Goal: Task Accomplishment & Management: Use online tool/utility

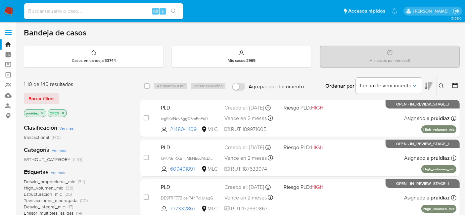
click at [431, 88] on icon at bounding box center [429, 86] width 8 height 8
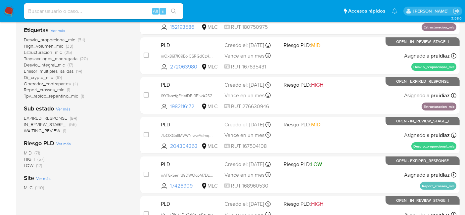
scroll to position [147, 0]
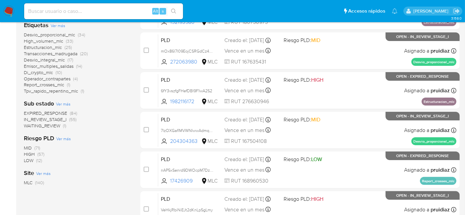
click at [58, 118] on span "IN_REVIEW_STAGE_I" at bounding box center [45, 119] width 43 height 7
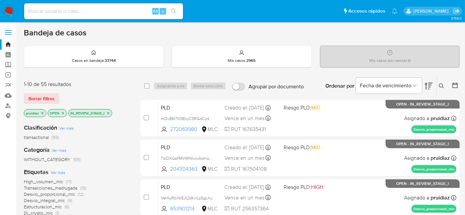
click at [43, 180] on span "High_volumen_mlc" at bounding box center [43, 181] width 39 height 7
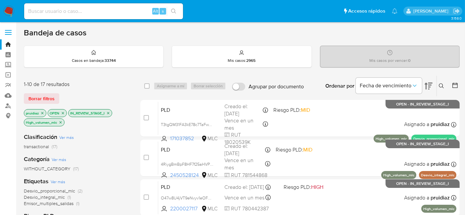
scroll to position [37, 0]
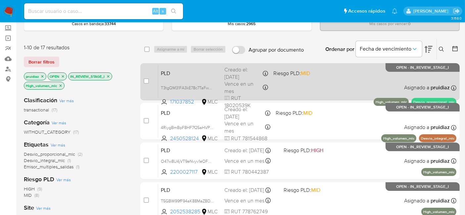
click at [341, 81] on div "PLD T3tgQM31FA3kE78c7TaFwXPP 171037852 MLC Riesgo PLD: MID Creado el: 12/07/202…" at bounding box center [307, 81] width 298 height 33
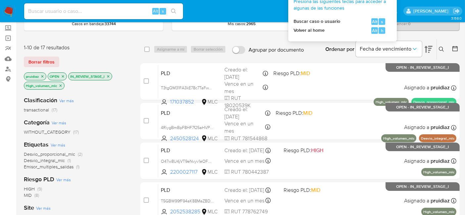
scroll to position [0, 0]
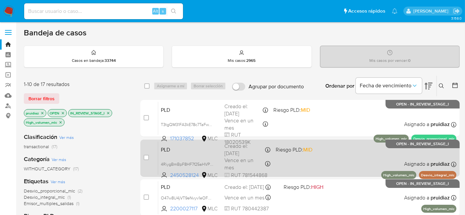
click at [347, 152] on div "PLD 4RiygBmBpF8HF7f25aHVPOfR 2450528124 MLC Riesgo PLD: MID Creado el: 12/07/20…" at bounding box center [307, 157] width 298 height 33
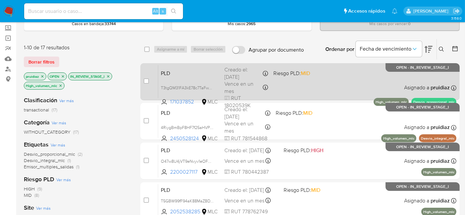
scroll to position [73, 0]
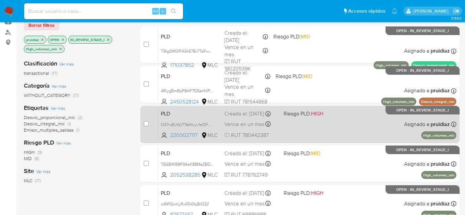
click at [346, 123] on div "PLD O47w8U4jVT9eNvyv1eOFGMlN 2200027117 MLC Riesgo PLD: HIGH Creado el: 12/07/2…" at bounding box center [307, 124] width 298 height 33
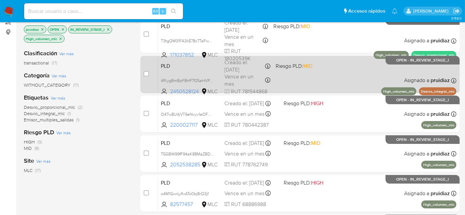
scroll to position [110, 0]
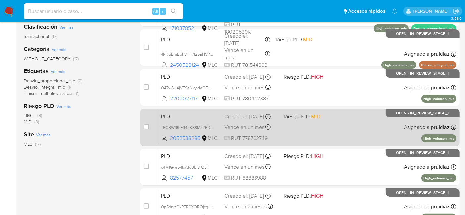
click at [376, 131] on div "PLD T5GBW99fF94aK88MaZBDYdQ9 2052538285 MLC Riesgo PLD: MID Creado el: 12/07/20…" at bounding box center [307, 127] width 298 height 33
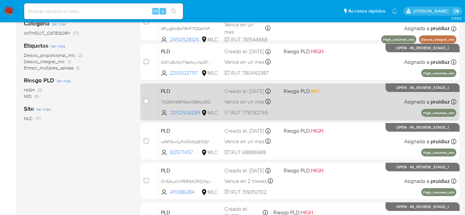
scroll to position [147, 0]
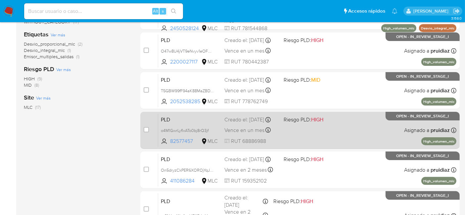
click at [372, 125] on div "PLD o4M1GwrLyfIxATo0bj8rQ3jf 82577457 MLC Riesgo PLD: HIGH Creado el: 12/07/202…" at bounding box center [307, 130] width 298 height 33
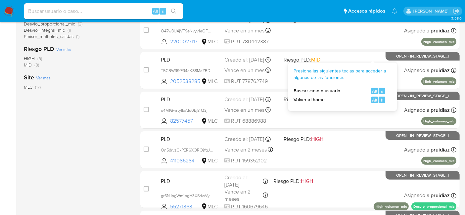
scroll to position [220, 0]
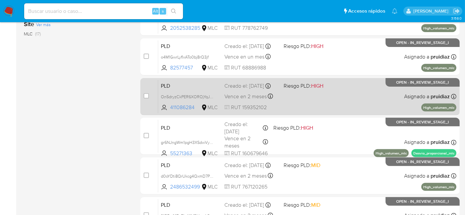
click at [340, 99] on div "PLD On5dryzCkPER6XOROjYqJq5k 411086284 MLC Riesgo PLD: HIGH Creado el: 12/08/20…" at bounding box center [307, 96] width 298 height 33
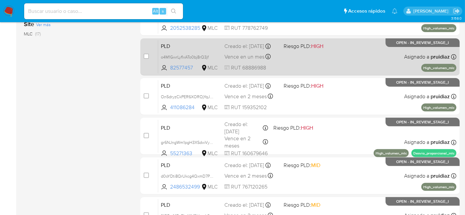
scroll to position [257, 0]
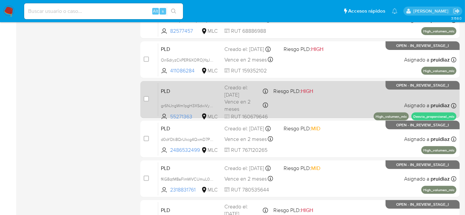
click at [329, 111] on div "PLD gr6NJngWm1pgH3XSdwVyKabt 55271363 MLC Riesgo PLD: HIGH Creado el: 12/08/202…" at bounding box center [307, 99] width 298 height 33
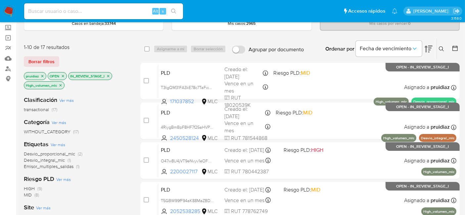
scroll to position [0, 0]
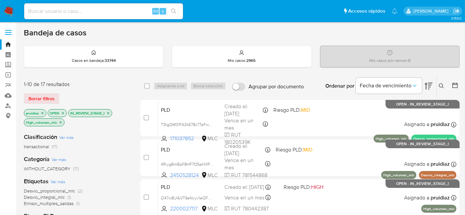
click at [61, 123] on icon "close-filter" at bounding box center [61, 122] width 4 height 4
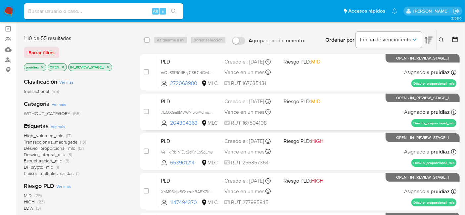
scroll to position [37, 0]
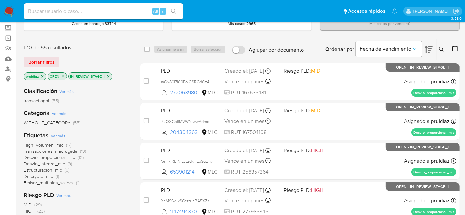
click at [62, 150] on span "Transacciones_madrugada" at bounding box center [51, 151] width 54 height 7
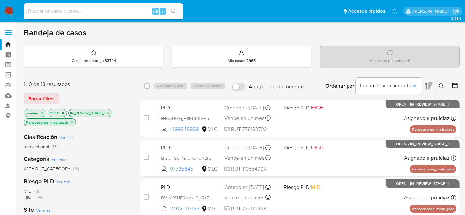
click at [72, 122] on icon "close-filter" at bounding box center [72, 122] width 4 height 4
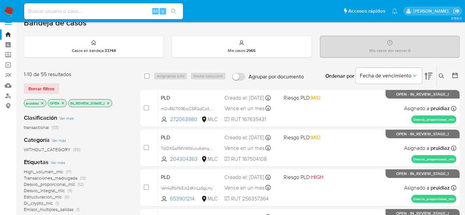
scroll to position [37, 0]
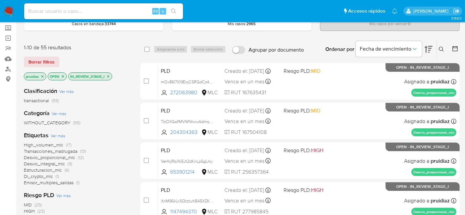
click at [57, 158] on span "Desvio_proporcional_mlc" at bounding box center [49, 157] width 51 height 7
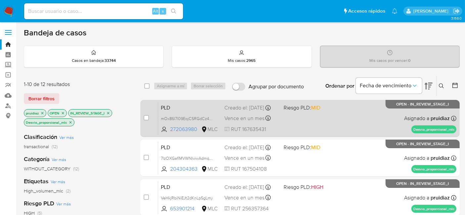
click at [363, 125] on div "PLD mOx86l7l09EojCSRGdCz48un 272063980 MLC Riesgo PLD: MID Creado el: 12/07/202…" at bounding box center [307, 118] width 298 height 33
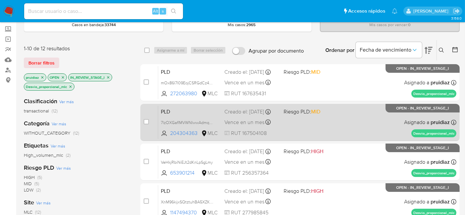
scroll to position [37, 0]
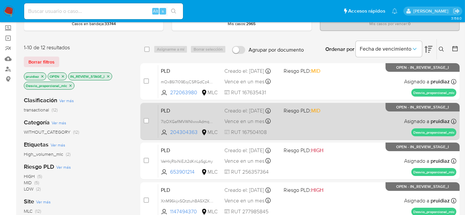
click at [352, 124] on div "PLD 7lzOXGaflMVWNIwwAdmqRS9b 204304363 MLC Riesgo PLD: MID Creado el: 12/07/202…" at bounding box center [307, 121] width 298 height 33
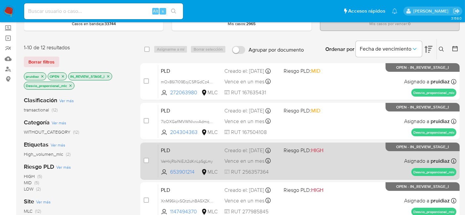
click at [325, 160] on div "PLD VeHkjRbiNiEJt2dKnLpSgLmy 653901214 MLC Riesgo PLD: HIGH Creado el: 12/07/20…" at bounding box center [307, 160] width 298 height 33
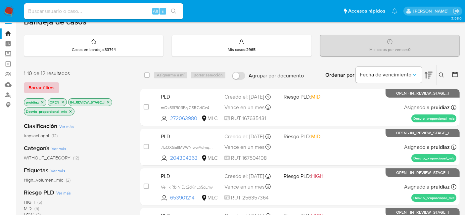
scroll to position [0, 0]
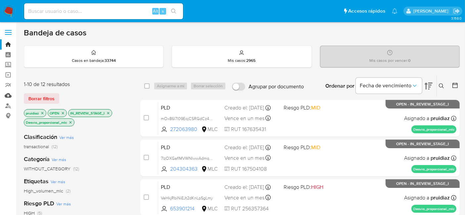
click at [10, 96] on link "Mulan" at bounding box center [39, 95] width 79 height 10
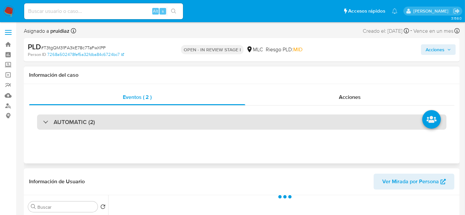
click at [73, 124] on h3 "AUTOMATIC (2)" at bounding box center [74, 121] width 41 height 7
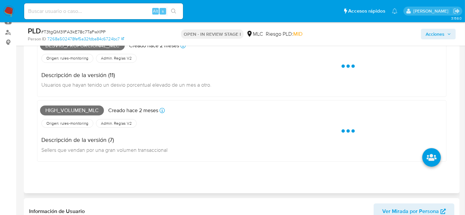
select select "10"
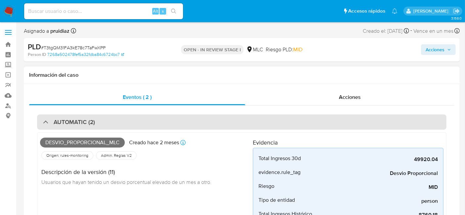
click at [64, 119] on h3 "AUTOMATIC (2)" at bounding box center [74, 121] width 41 height 7
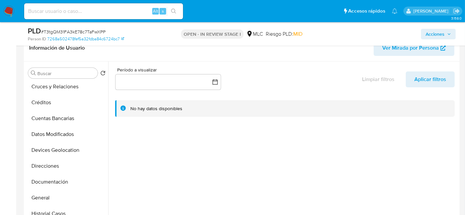
scroll to position [73, 0]
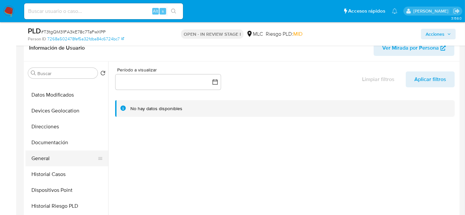
click at [45, 156] on button "General" at bounding box center [63, 159] width 77 height 16
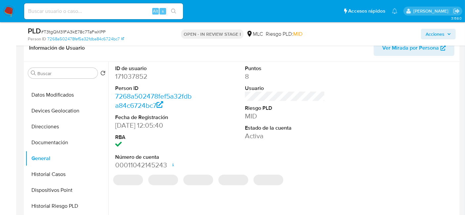
click at [136, 78] on dd "171037852" at bounding box center [155, 76] width 80 height 9
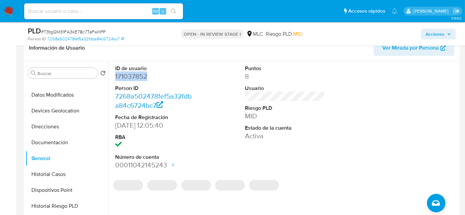
copy dd "171037852"
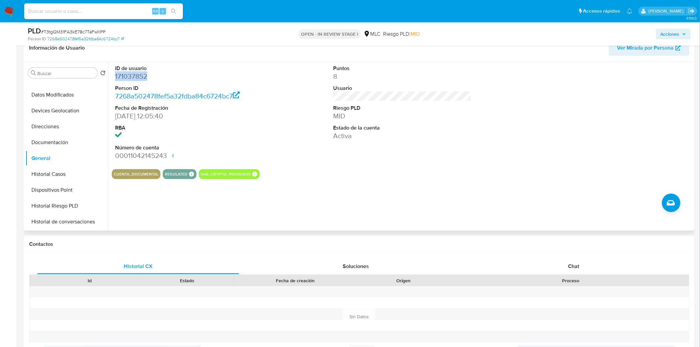
click at [133, 78] on dd "171037852" at bounding box center [184, 76] width 139 height 9
click at [137, 73] on dd "171037852" at bounding box center [184, 76] width 139 height 9
click at [92, 33] on span "# T3tgQM31FA3kE78c7TaFwXPP" at bounding box center [73, 31] width 65 height 7
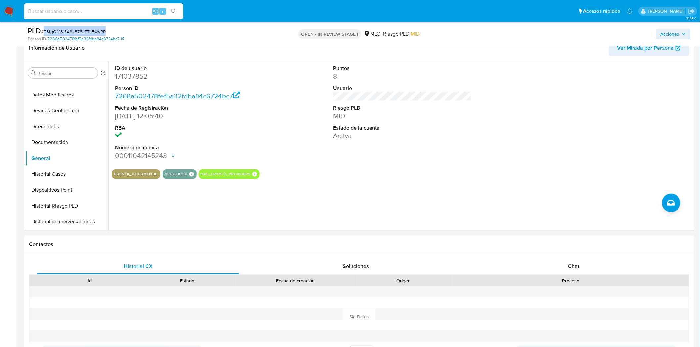
click at [92, 33] on span "# T3tgQM31FA3kE78c7TaFwXPP" at bounding box center [73, 31] width 65 height 7
copy span "T3tgQM31FA3kE78c7TaFwXPP"
click at [62, 172] on button "Historial Casos" at bounding box center [63, 174] width 77 height 16
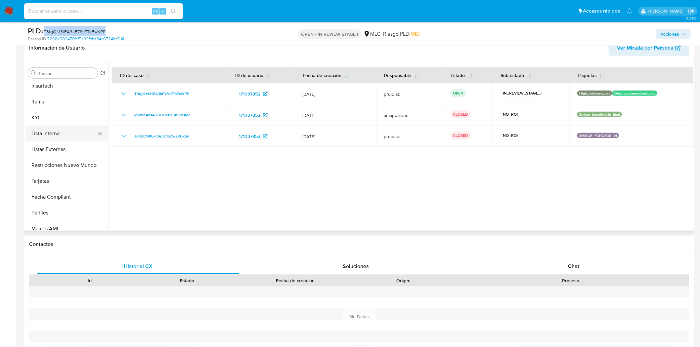
scroll to position [257, 0]
click at [46, 118] on button "KYC" at bounding box center [63, 118] width 77 height 16
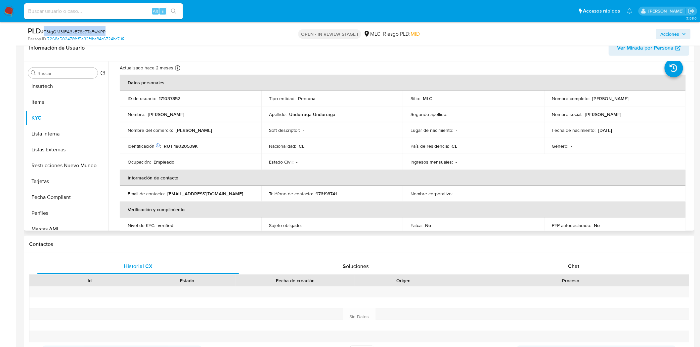
scroll to position [12, 0]
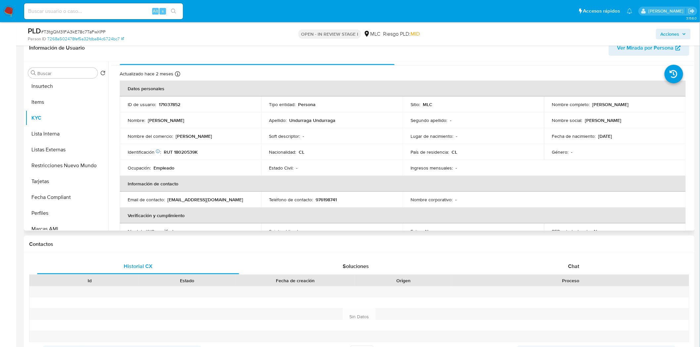
click at [183, 153] on p "RUT 18020539K" at bounding box center [181, 152] width 34 height 6
copy p "18020539K"
drag, startPoint x: 184, startPoint y: 148, endPoint x: 181, endPoint y: 152, distance: 4.5
click at [181, 152] on p "RUT 18020539K" at bounding box center [181, 152] width 34 height 6
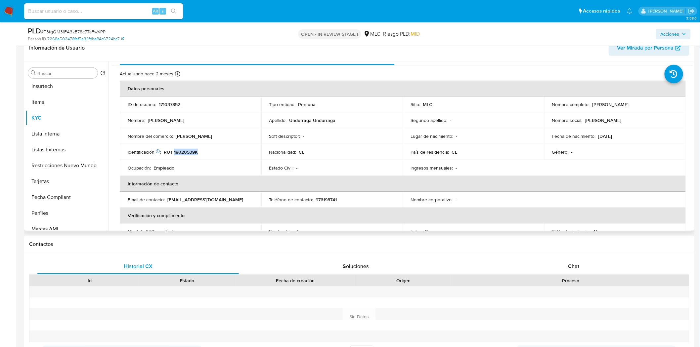
click at [181, 152] on p "RUT 18020539K" at bounding box center [181, 152] width 34 height 6
copy p "18020539K"
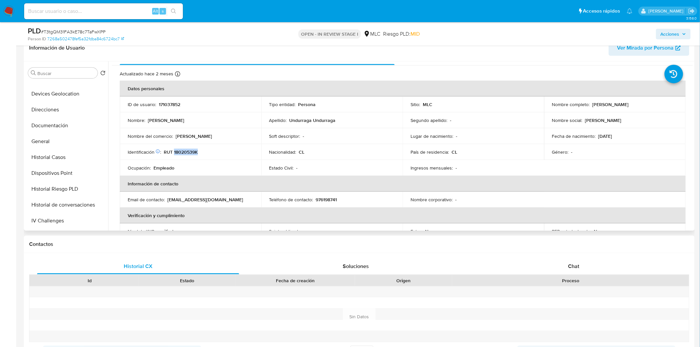
scroll to position [0, 0]
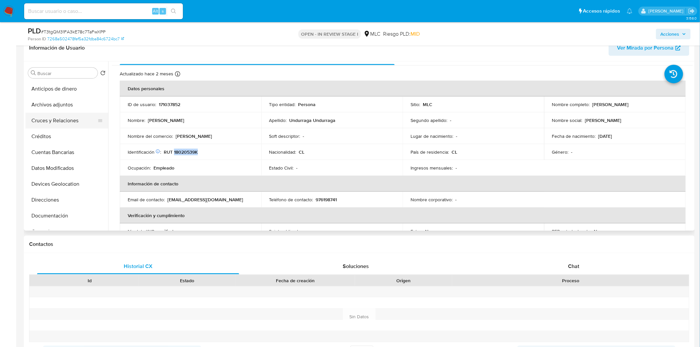
click at [65, 117] on button "Cruces y Relaciones" at bounding box center [63, 121] width 77 height 16
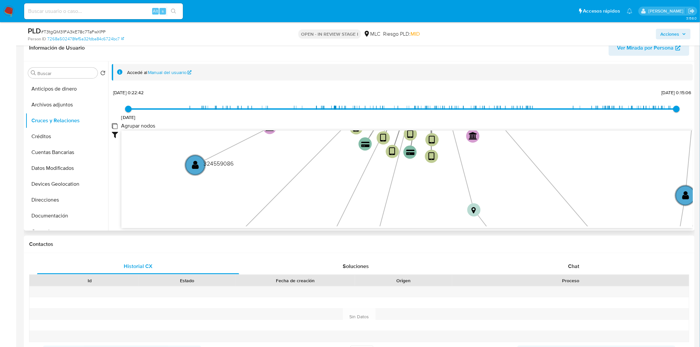
click at [116, 127] on group_nodes "Agrupar nodos" at bounding box center [114, 125] width 5 height 5
checkbox group_nodes "true"
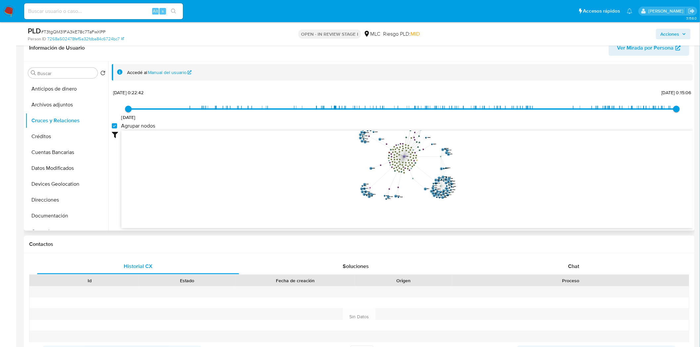
drag, startPoint x: 477, startPoint y: 160, endPoint x: 465, endPoint y: 178, distance: 21.1
click at [465, 178] on icon "device-633b12e708813b0018f37358  user-171037852  171037852 device-64ba985ad7b…" at bounding box center [407, 179] width 572 height 96
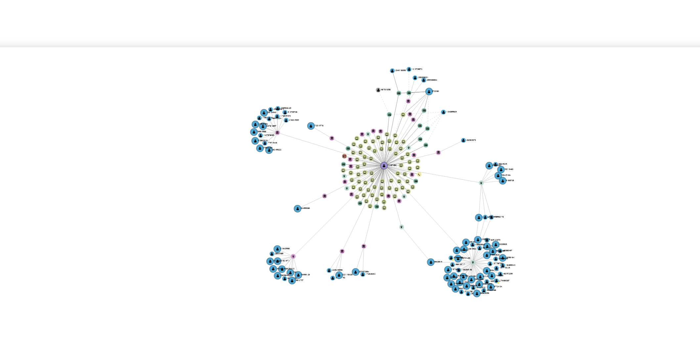
scroll to position [110, 0]
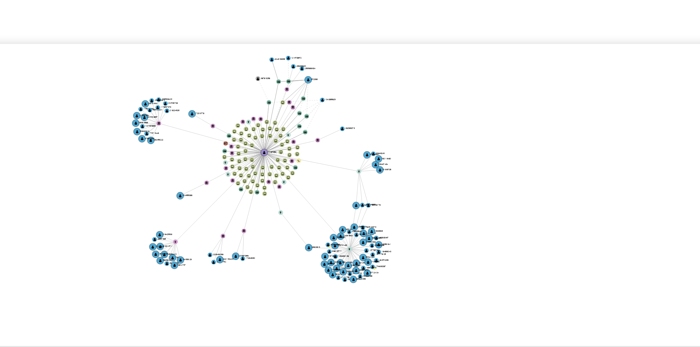
drag, startPoint x: 459, startPoint y: 149, endPoint x: 421, endPoint y: 146, distance: 38.8
click at [421, 146] on icon "device-633b12e708813b0018f37358  user-171037852  171037852 device-64ba985ad7b…" at bounding box center [407, 179] width 572 height 96
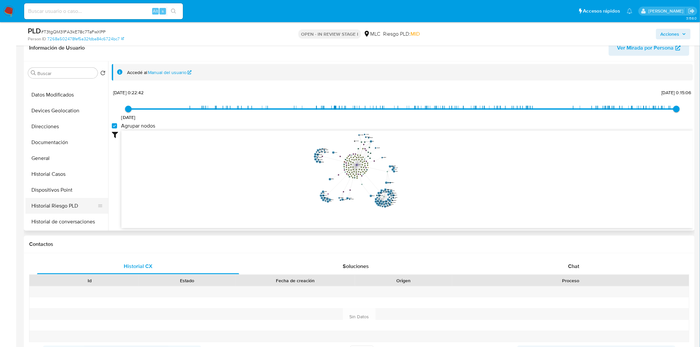
scroll to position [147, 0]
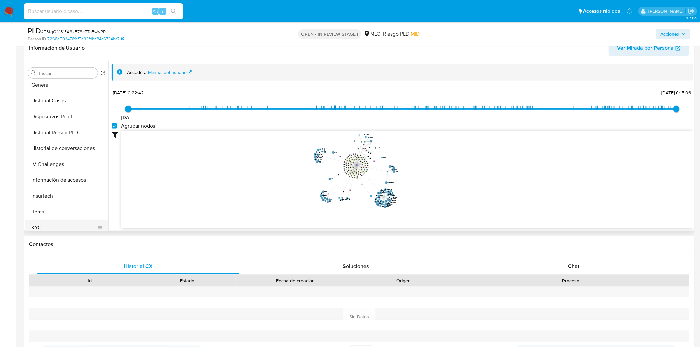
click at [42, 215] on button "KYC" at bounding box center [63, 228] width 77 height 16
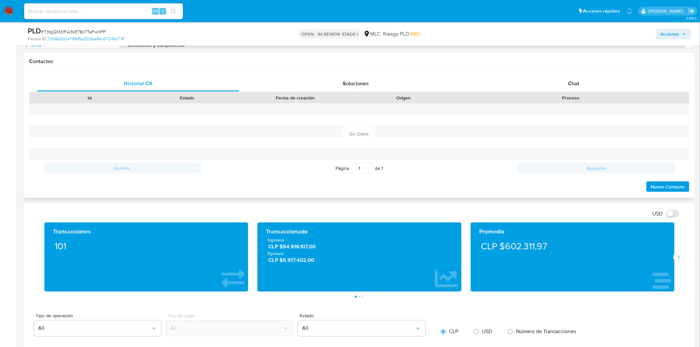
scroll to position [294, 0]
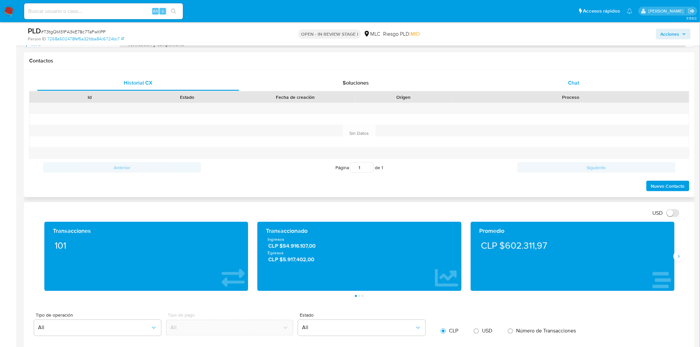
click at [470, 82] on span "Chat" at bounding box center [574, 83] width 11 height 8
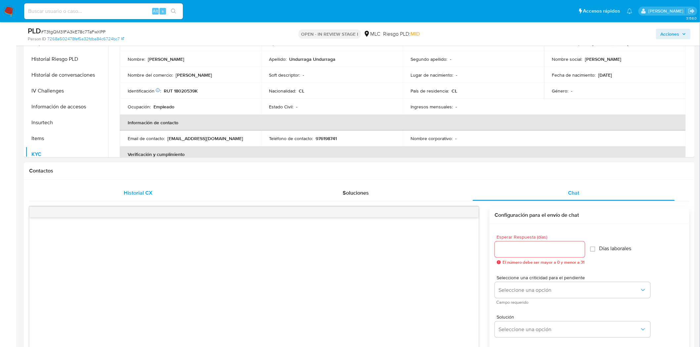
click at [137, 185] on div "Historial CX" at bounding box center [138, 193] width 202 height 16
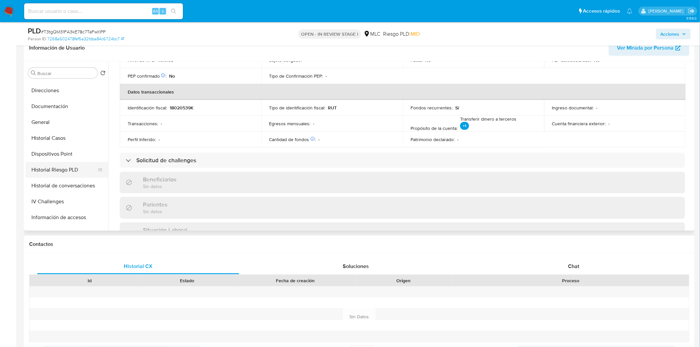
scroll to position [73, 0]
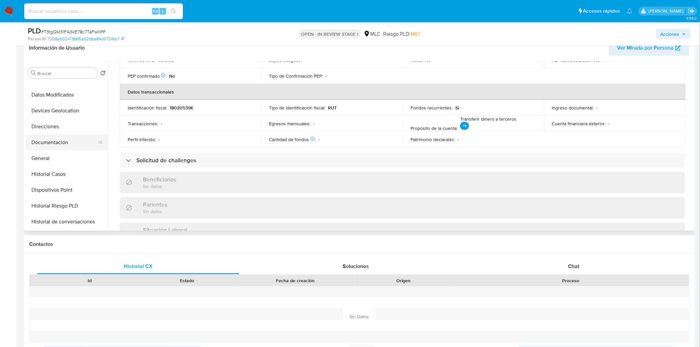
click at [46, 141] on button "Documentación" at bounding box center [63, 143] width 77 height 16
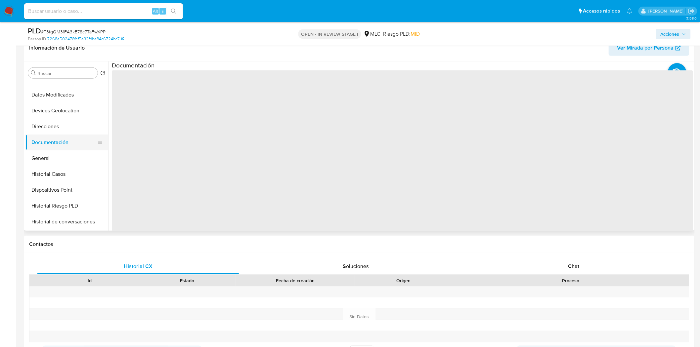
scroll to position [0, 0]
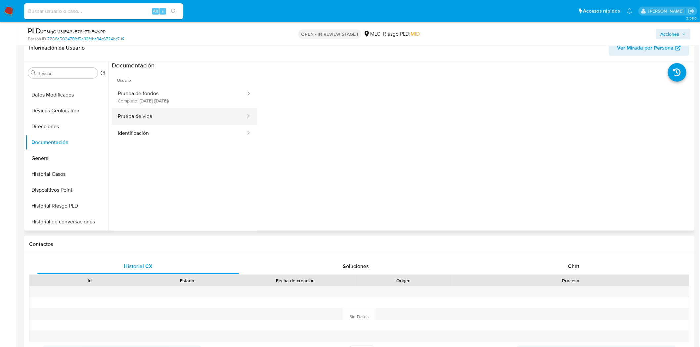
click at [140, 121] on button "Prueba de vida" at bounding box center [179, 116] width 135 height 17
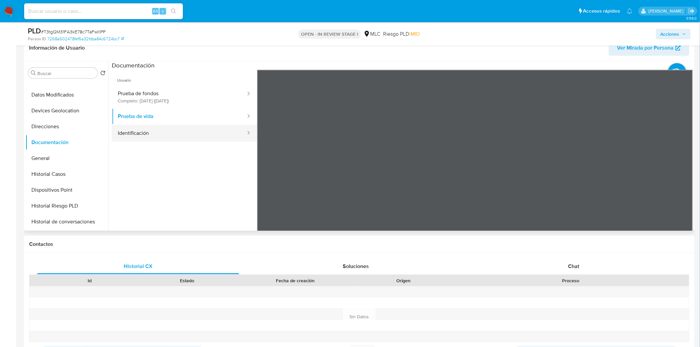
click at [160, 135] on button "Identificación" at bounding box center [179, 133] width 135 height 17
click at [470, 176] on icon at bounding box center [684, 177] width 13 height 13
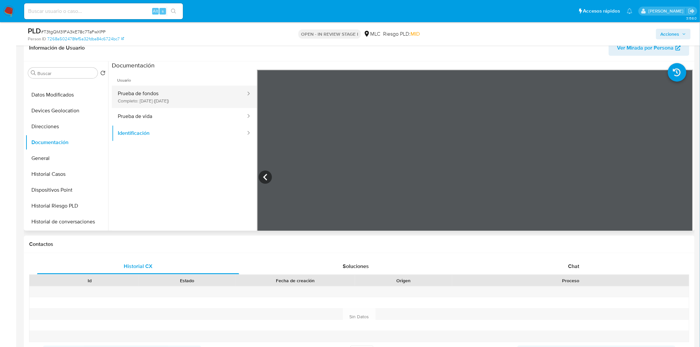
click at [154, 98] on button "Prueba de fondos Completo: 07/07/2025 (hace 2 meses)" at bounding box center [179, 97] width 135 height 23
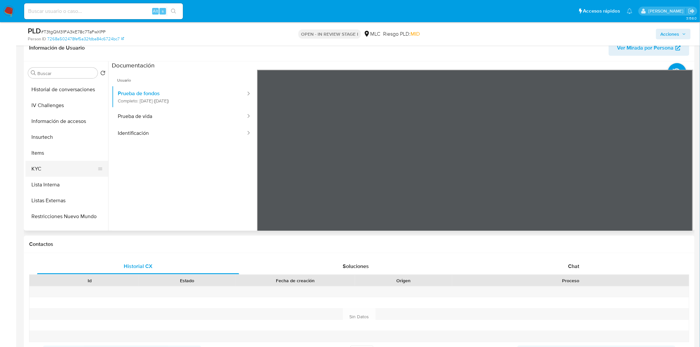
scroll to position [220, 0]
click at [44, 152] on button "KYC" at bounding box center [63, 155] width 77 height 16
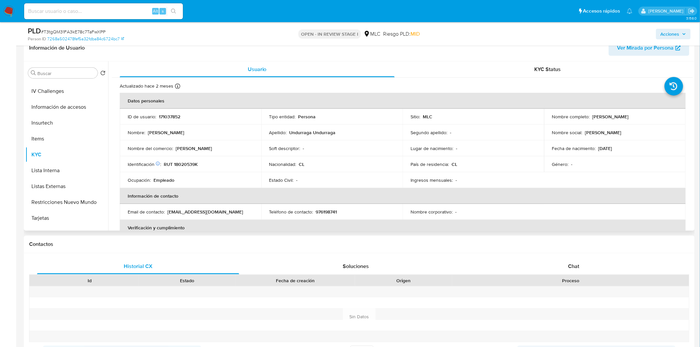
drag, startPoint x: 225, startPoint y: 151, endPoint x: 174, endPoint y: 147, distance: 51.4
click at [174, 147] on div "Nombre del comercio : Juan Luis Undurraga" at bounding box center [191, 149] width 126 height 6
copy div "Juan Luis Undurraga"
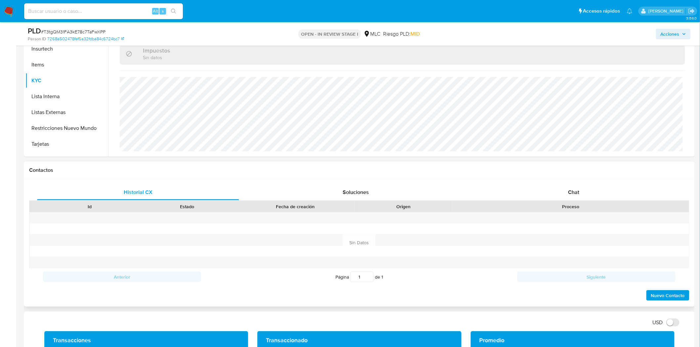
scroll to position [147, 0]
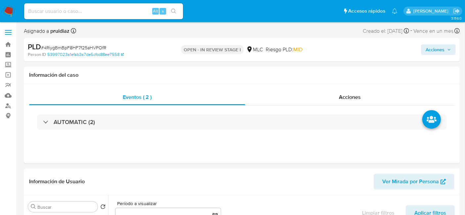
select select "10"
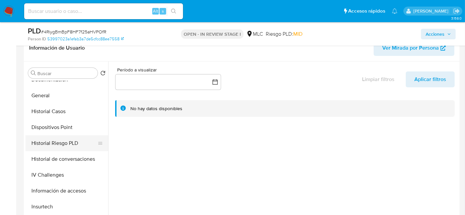
scroll to position [147, 0]
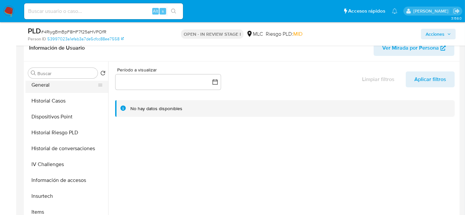
click at [42, 89] on button "General" at bounding box center [63, 85] width 77 height 16
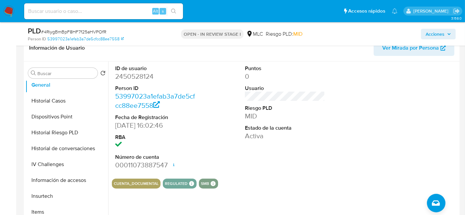
click at [150, 76] on dd "2450528124" at bounding box center [155, 76] width 80 height 9
copy dd "2450528124"
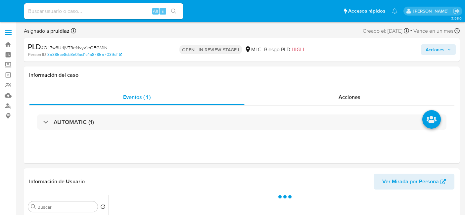
select select "10"
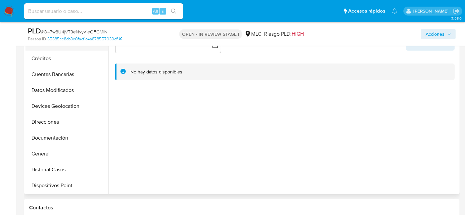
scroll to position [110, 0]
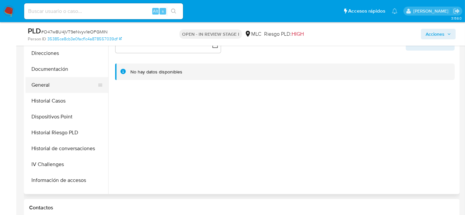
click at [48, 84] on button "General" at bounding box center [63, 85] width 77 height 16
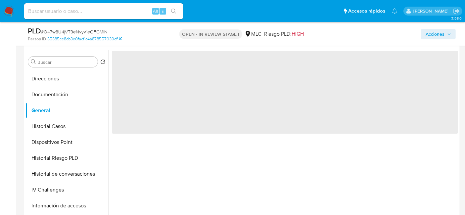
scroll to position [73, 0]
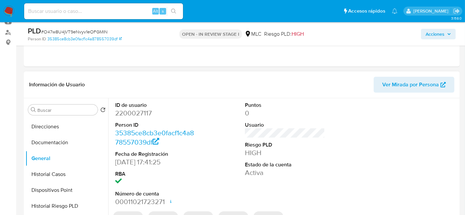
click at [141, 114] on dd "2200027117" at bounding box center [155, 113] width 80 height 9
copy dd "2200027117"
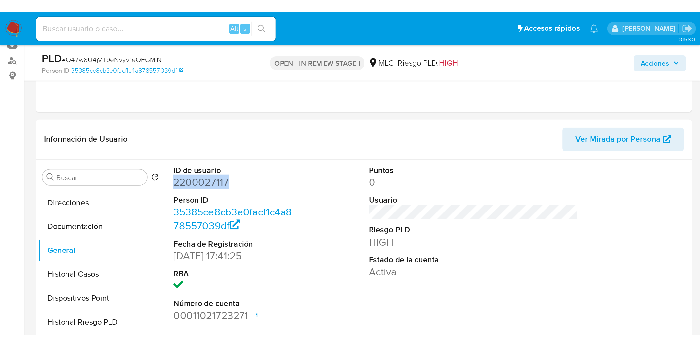
scroll to position [110, 0]
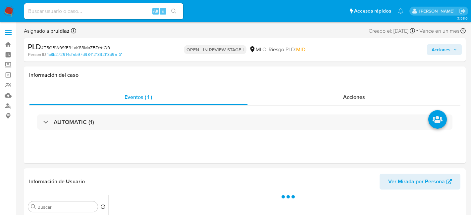
select select "10"
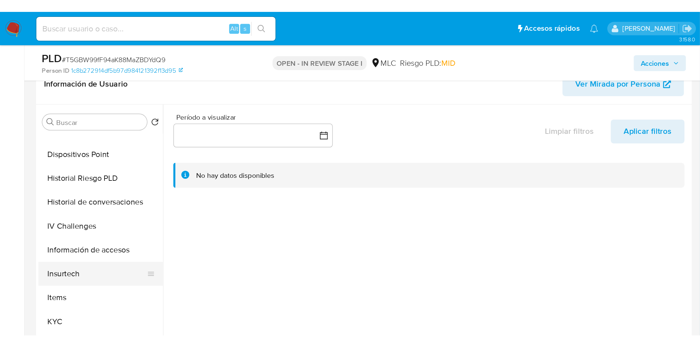
scroll to position [132, 0]
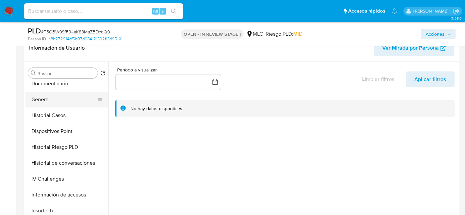
click at [45, 100] on button "General" at bounding box center [63, 100] width 77 height 16
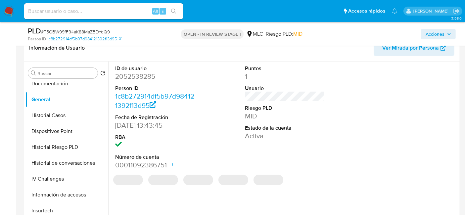
click at [140, 81] on dl "ID de usuario 2052538285 Person ID 1c8b272914df5b97d984121392f13d95 Fecha de Re…" at bounding box center [155, 117] width 80 height 105
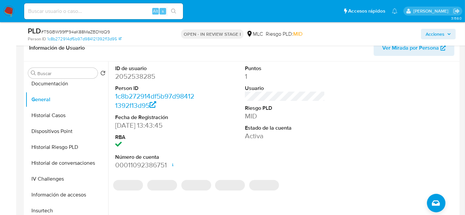
click at [142, 76] on dd "2052538285" at bounding box center [155, 76] width 80 height 9
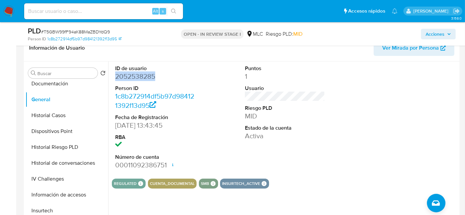
copy dd "2052538285"
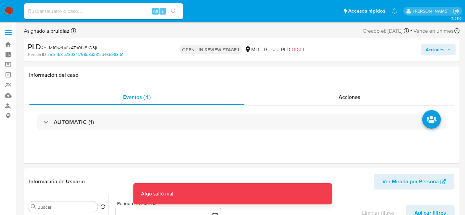
select select "10"
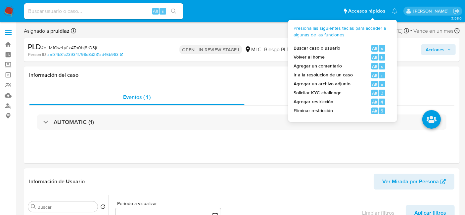
click at [360, 54] on div "Volver al home Alt h" at bounding box center [340, 57] width 93 height 7
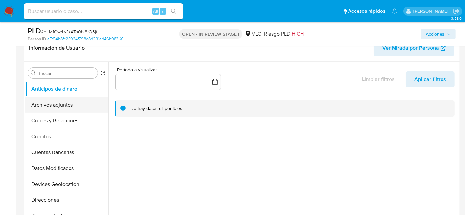
scroll to position [110, 0]
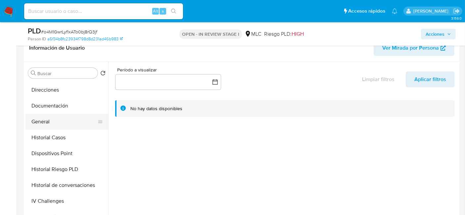
click at [51, 121] on button "General" at bounding box center [63, 122] width 77 height 16
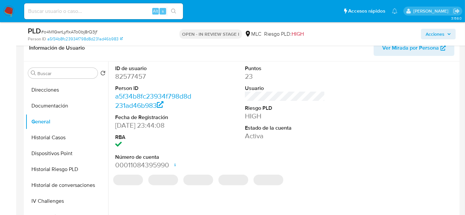
click at [132, 72] on dd "82577457" at bounding box center [155, 76] width 80 height 9
click at [129, 76] on dd "82577457" at bounding box center [155, 76] width 80 height 9
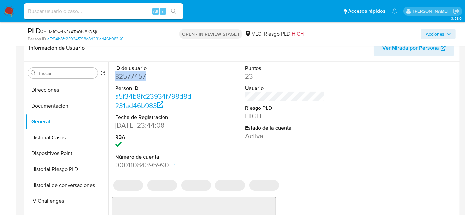
copy dd "82577457"
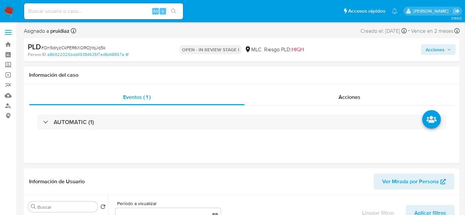
select select "10"
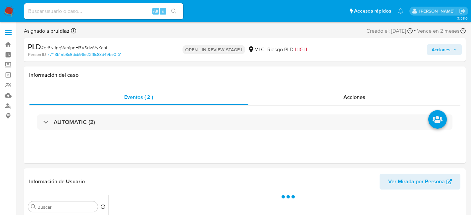
select select "10"
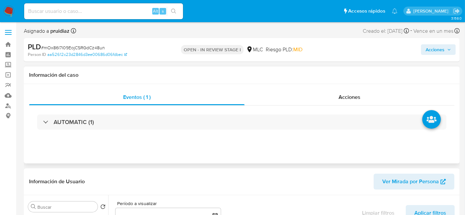
select select "10"
click at [343, 91] on div "Acciones" at bounding box center [350, 97] width 210 height 16
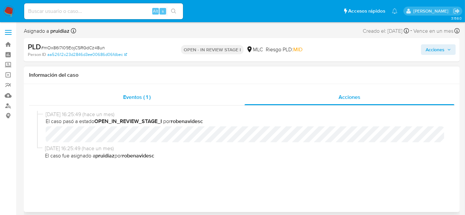
click at [143, 95] on span "Eventos ( 1 )" at bounding box center [136, 97] width 27 height 8
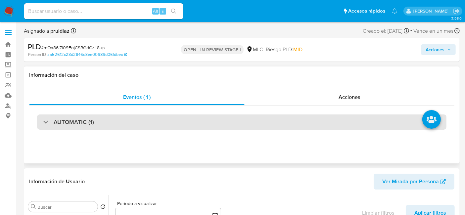
click at [73, 125] on h3 "AUTOMATIC (1)" at bounding box center [74, 121] width 40 height 7
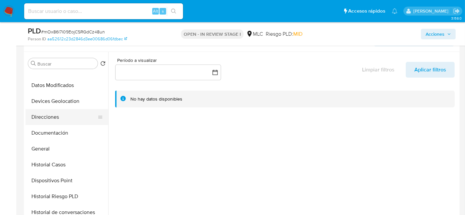
scroll to position [110, 0]
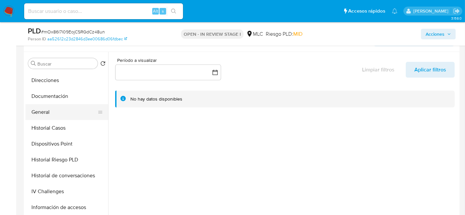
click at [43, 105] on button "General" at bounding box center [63, 112] width 77 height 16
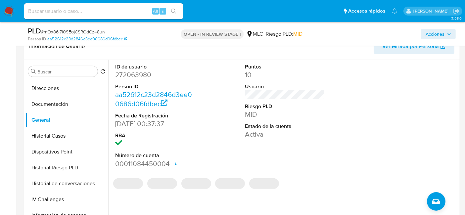
click at [148, 73] on dd "272063980" at bounding box center [155, 74] width 80 height 9
copy dd "272063980"
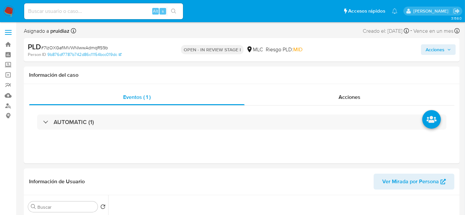
select select "10"
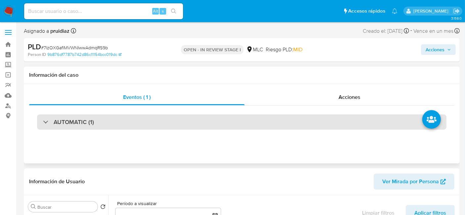
click at [107, 125] on div "AUTOMATIC (1)" at bounding box center [241, 121] width 409 height 15
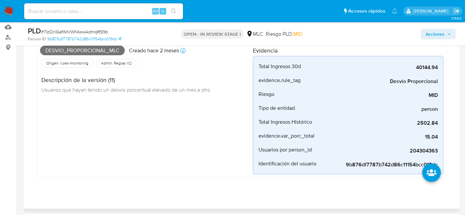
scroll to position [37, 0]
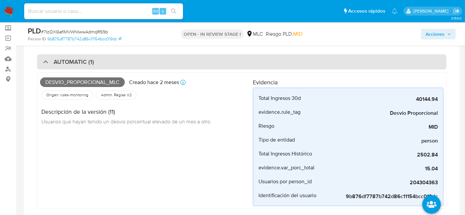
click at [106, 58] on div "AUTOMATIC (1)" at bounding box center [241, 61] width 409 height 15
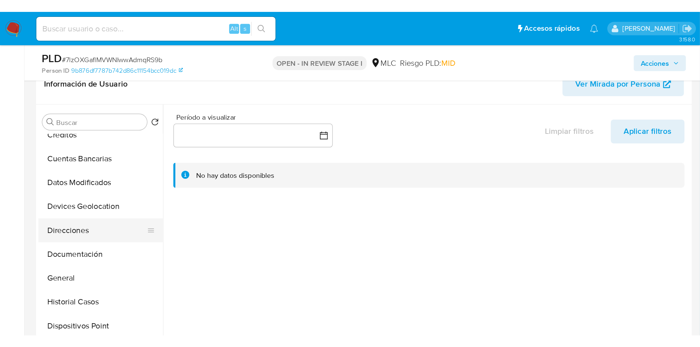
scroll to position [73, 0]
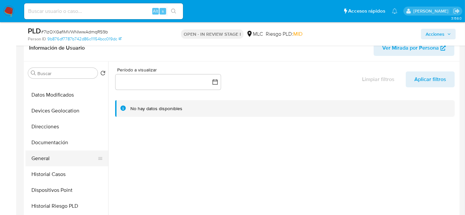
click at [40, 162] on button "General" at bounding box center [63, 159] width 77 height 16
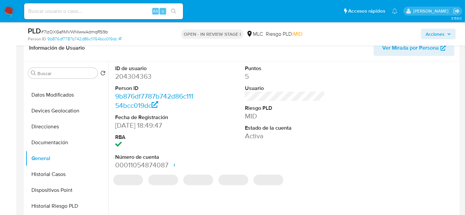
click at [141, 75] on dd "204304363" at bounding box center [155, 76] width 80 height 9
copy dd "204304363"
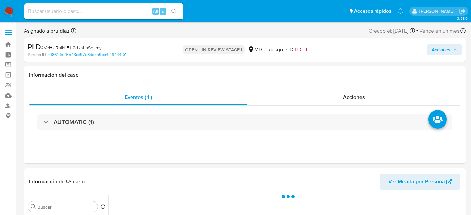
select select "10"
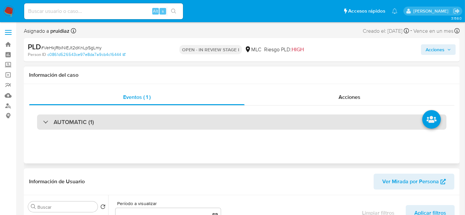
click at [64, 125] on h3 "AUTOMATIC (1)" at bounding box center [74, 121] width 40 height 7
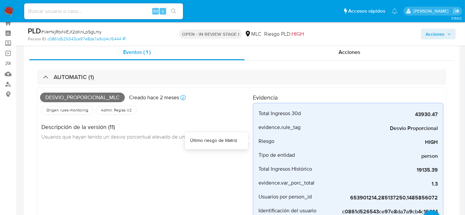
scroll to position [37, 0]
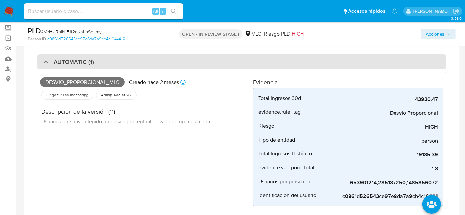
click at [110, 60] on div "AUTOMATIC (1)" at bounding box center [241, 61] width 409 height 15
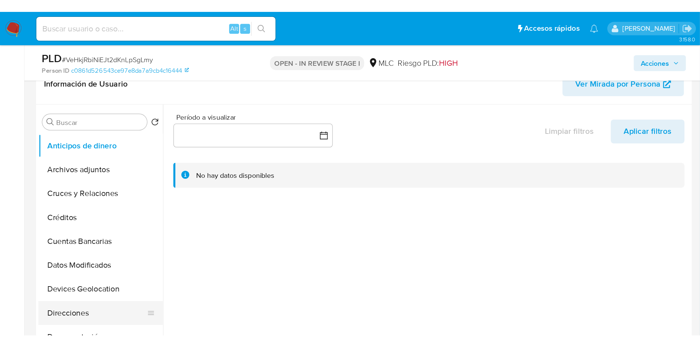
scroll to position [110, 0]
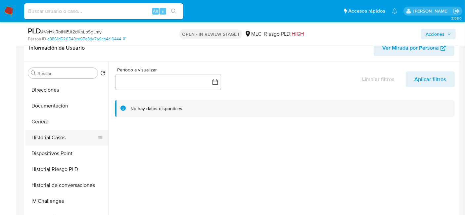
click at [51, 133] on button "Historial Casos" at bounding box center [63, 138] width 77 height 16
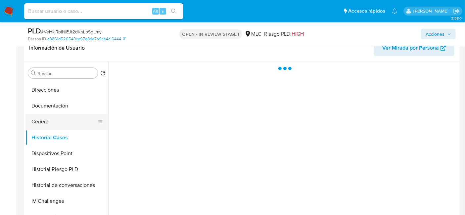
click at [52, 123] on button "General" at bounding box center [63, 122] width 77 height 16
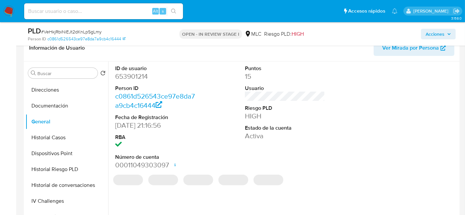
click at [143, 81] on dl "ID de usuario 653901214 Person ID c0861d526543ce97e8da7a9cb4c16444 Fecha de Reg…" at bounding box center [155, 117] width 80 height 105
click at [141, 78] on dd "653901214" at bounding box center [155, 76] width 80 height 9
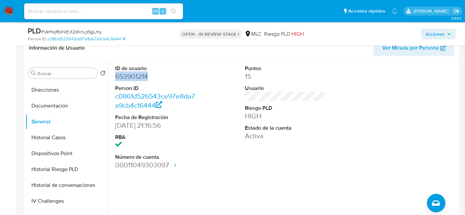
copy dd "653901214"
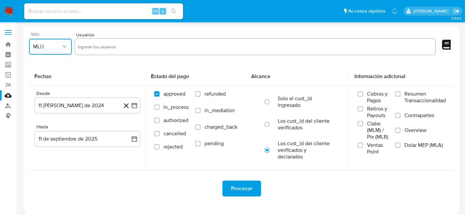
click at [71, 48] on button "MLU" at bounding box center [50, 47] width 43 height 16
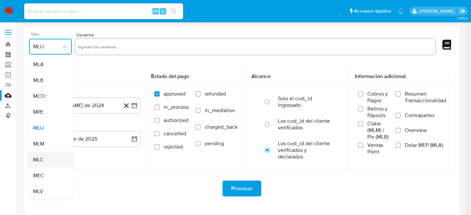
click at [45, 163] on div "MLC" at bounding box center [48, 160] width 31 height 16
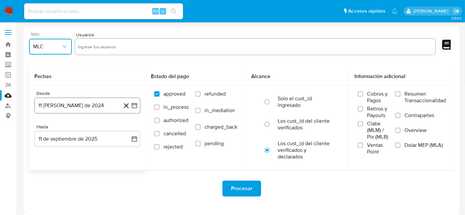
click at [131, 102] on icon "button" at bounding box center [134, 105] width 7 height 7
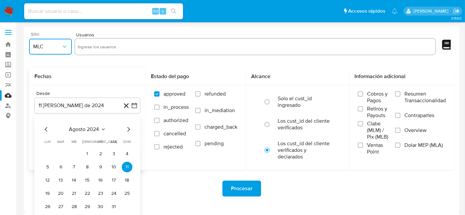
click at [128, 128] on icon "Mes siguiente" at bounding box center [128, 129] width 3 height 5
click at [62, 182] on button "10" at bounding box center [61, 180] width 11 height 11
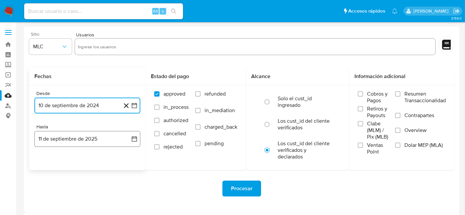
click at [138, 139] on button "11 de septiembre de 2025" at bounding box center [87, 139] width 106 height 16
click at [59, 199] on button "9" at bounding box center [61, 200] width 11 height 11
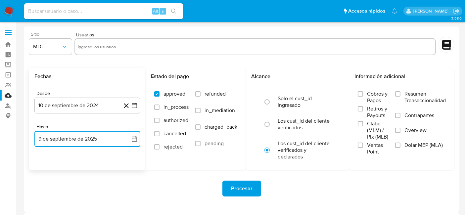
click at [103, 43] on input "text" at bounding box center [255, 46] width 355 height 11
type input "171037852"
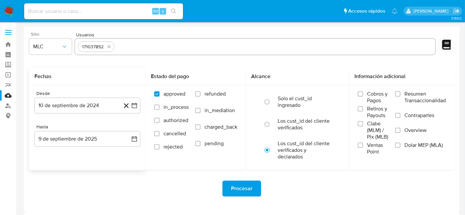
paste input "2450528124"
type input "2450528124"
paste input "2200027117"
type input "2200027117"
paste input "2052538285"
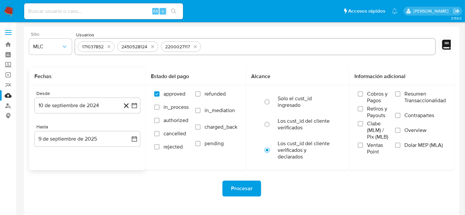
type input "2052538285"
paste input "82577457"
type input "82577457"
paste input "272063980"
type input "272063980"
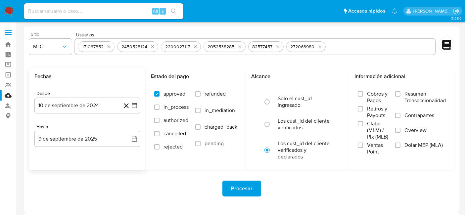
paste input "204304363"
type input "204304363"
paste input "653901214"
type input "653901214"
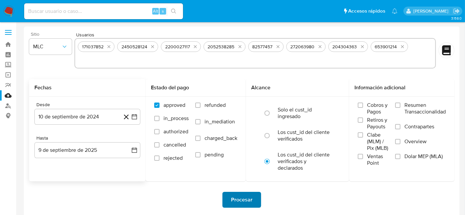
click at [241, 196] on span "Procesar" at bounding box center [242, 200] width 22 height 15
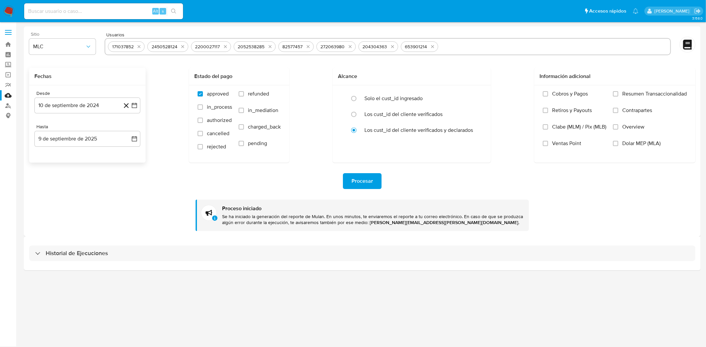
click at [4, 9] on img at bounding box center [8, 11] width 11 height 11
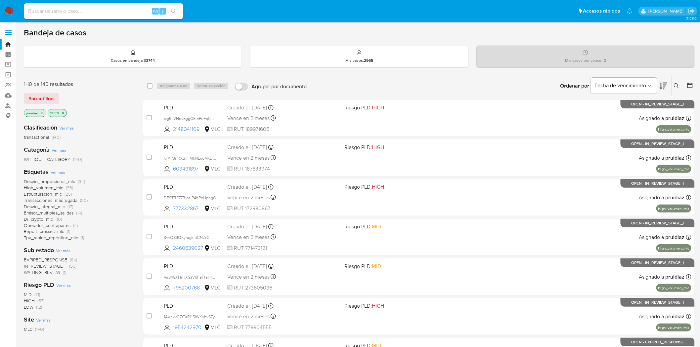
click at [666, 89] on icon at bounding box center [664, 86] width 8 height 8
